Goal: Task Accomplishment & Management: Use online tool/utility

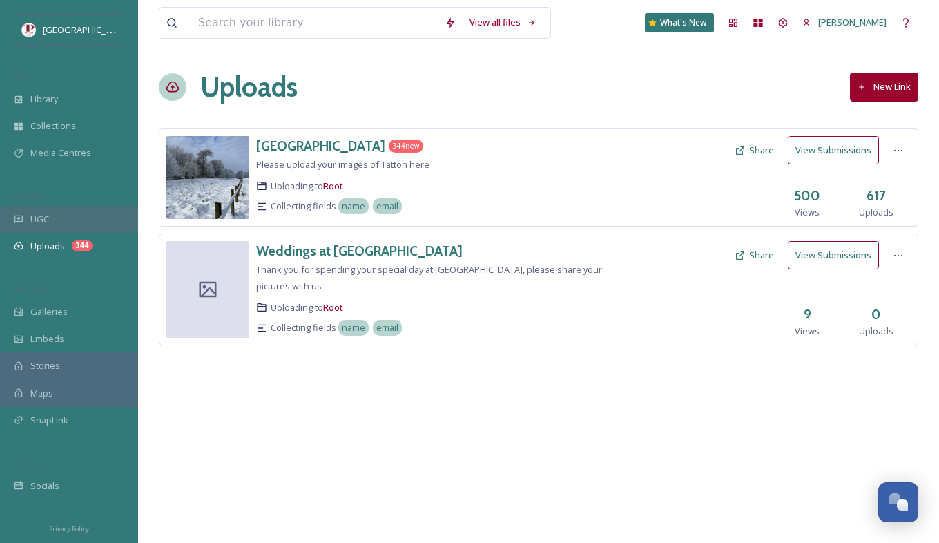
click at [80, 222] on div "UGC" at bounding box center [69, 219] width 138 height 27
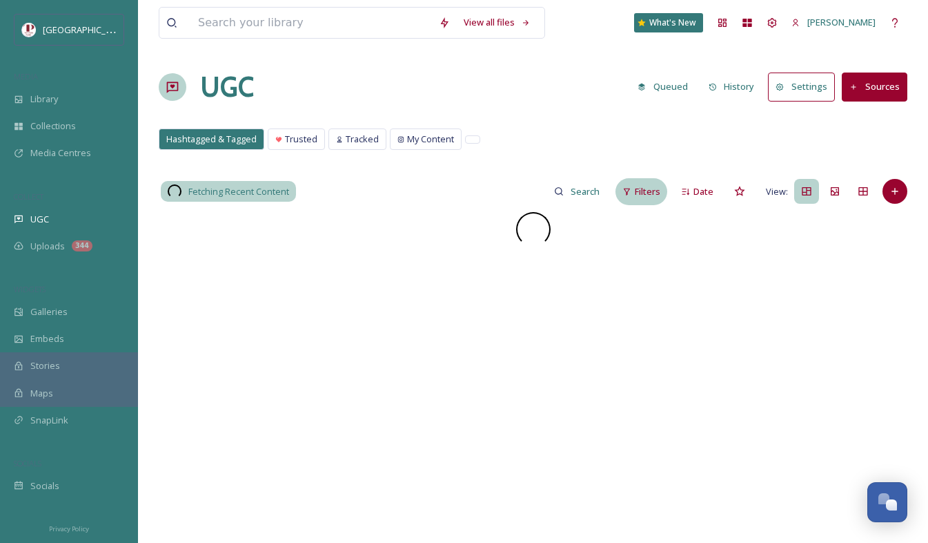
click at [649, 197] on span "Filters" at bounding box center [648, 191] width 26 height 13
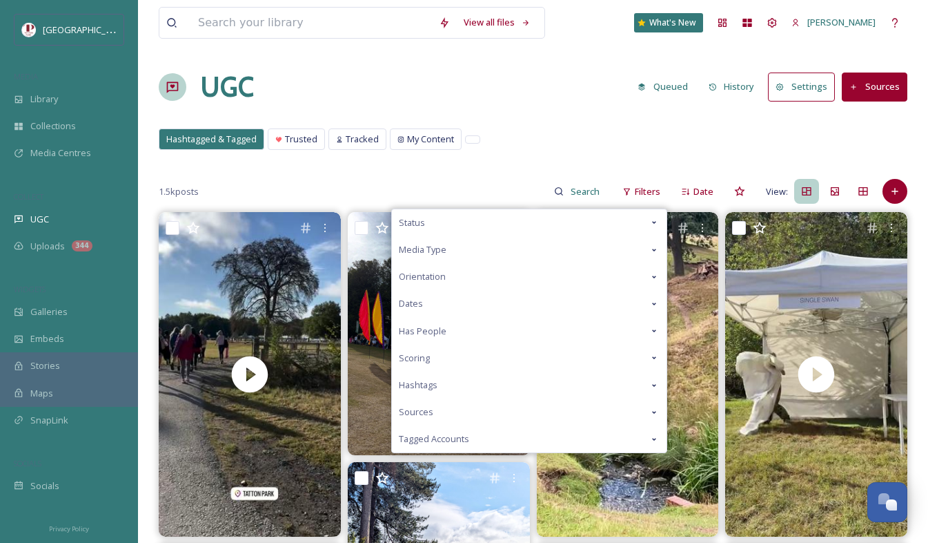
click at [492, 360] on div "Scoring" at bounding box center [529, 357] width 275 height 27
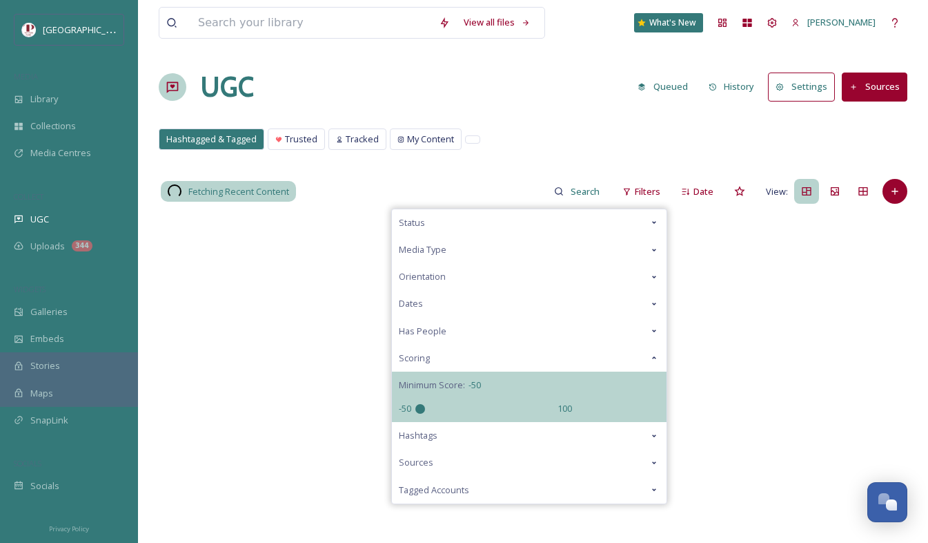
drag, startPoint x: 491, startPoint y: 409, endPoint x: 233, endPoint y: 355, distance: 264.4
type input "-50"
click at [416, 404] on input "range" at bounding box center [485, 409] width 138 height 10
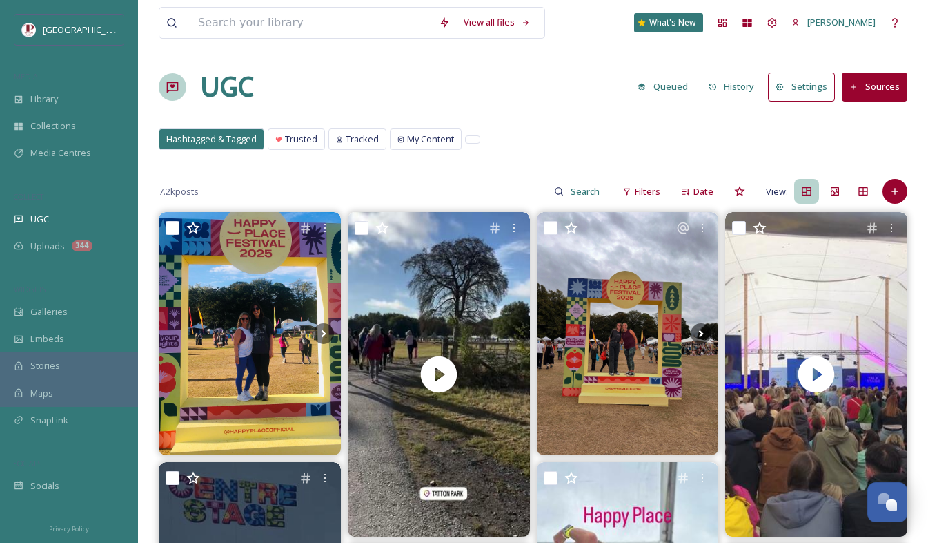
click at [583, 146] on div "Hashtagged & Tagged Trusted Tracked My Content Hashtagged & Tagged Trusted Trac…" at bounding box center [533, 142] width 749 height 28
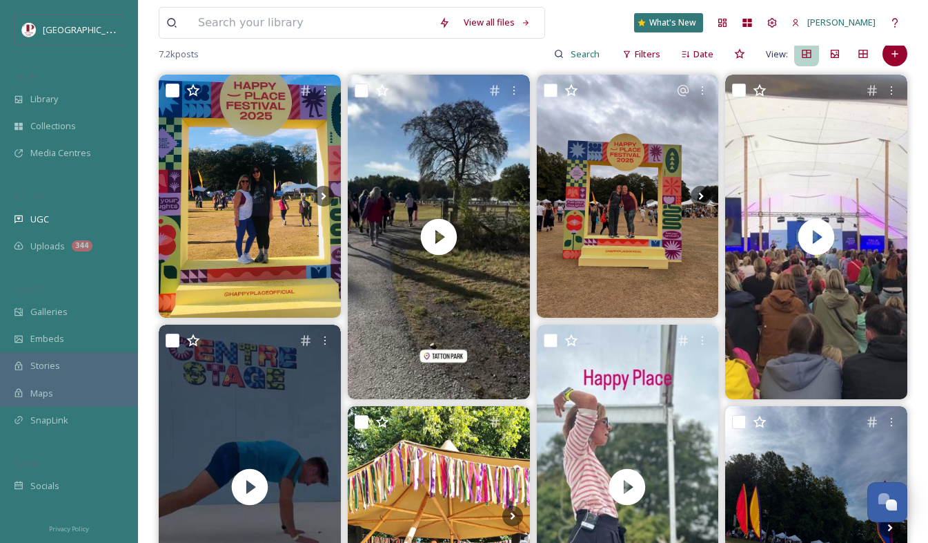
scroll to position [138, 0]
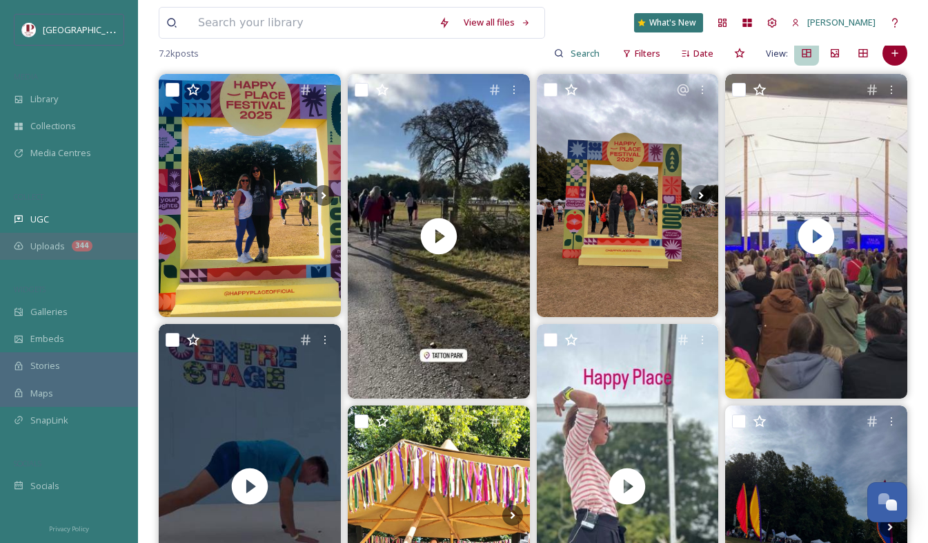
click at [77, 250] on div "344" at bounding box center [82, 245] width 21 height 11
